Goal: Task Accomplishment & Management: Manage account settings

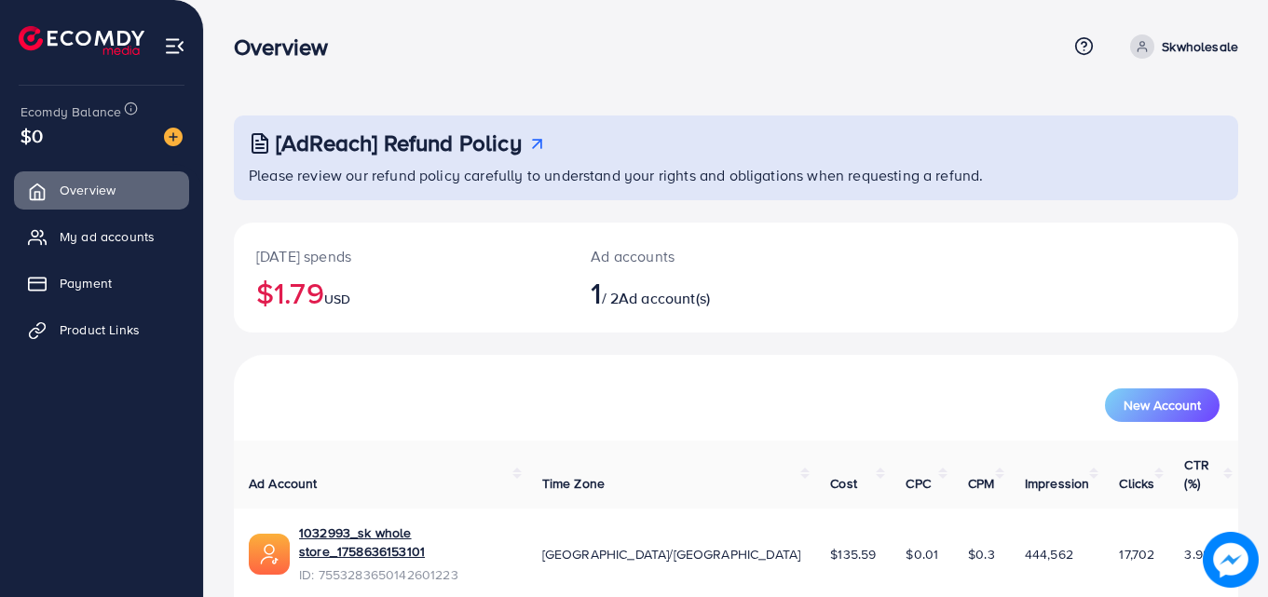
click at [110, 264] on ul "Overview My ad accounts Payment Product Links" at bounding box center [101, 266] width 203 height 205
click at [113, 280] on span "Payment" at bounding box center [90, 283] width 52 height 19
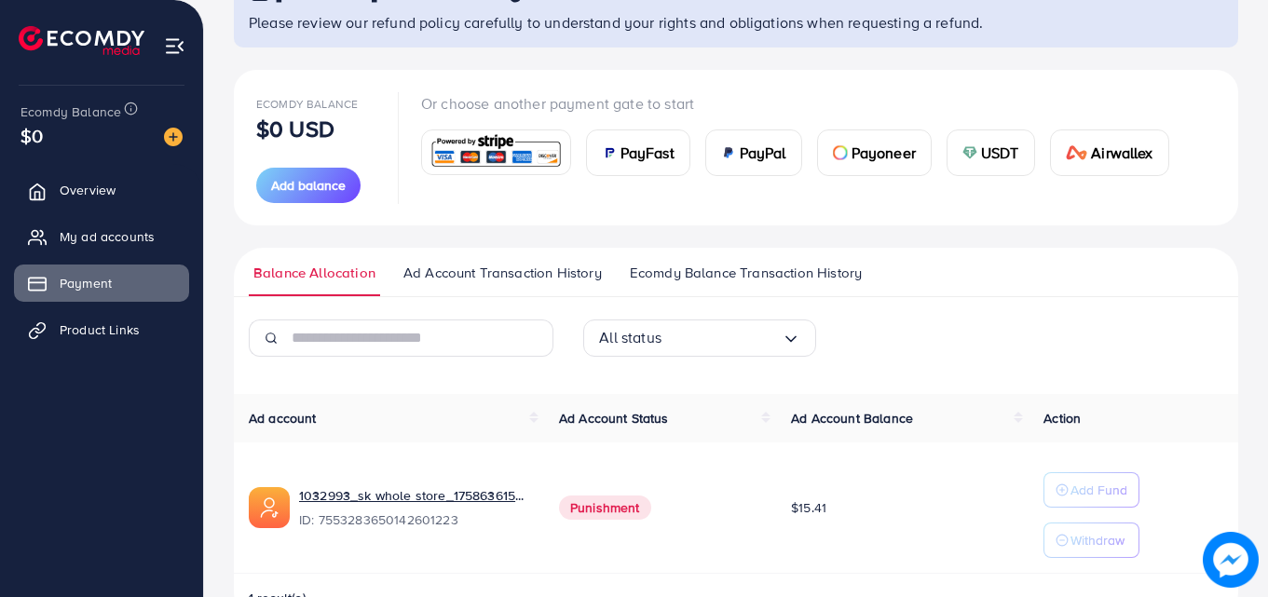
scroll to position [208, 0]
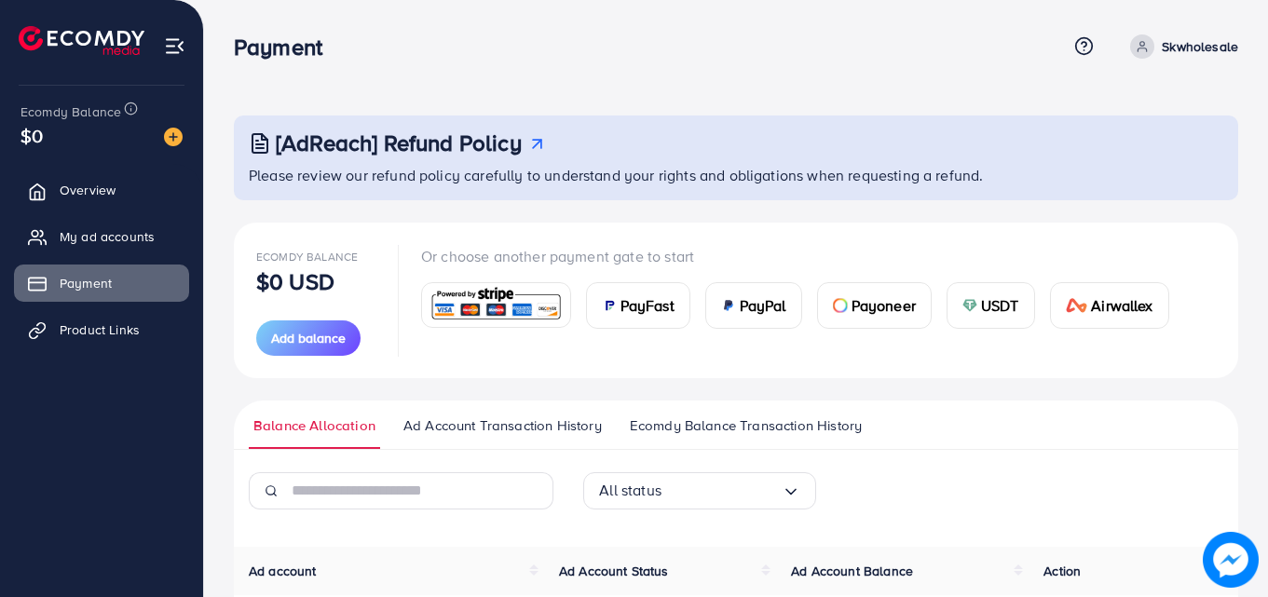
scroll to position [208, 0]
